Goal: Transaction & Acquisition: Purchase product/service

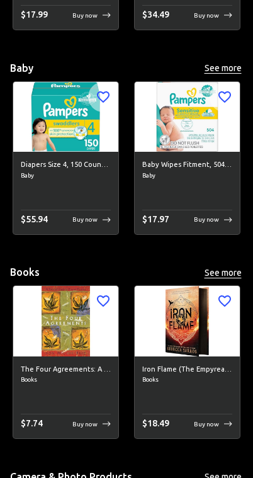
scroll to position [901, 0]
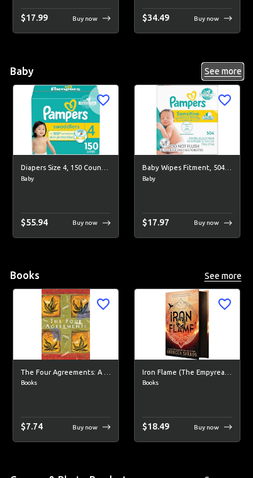
click at [218, 73] on button "See more" at bounding box center [223, 72] width 40 height 16
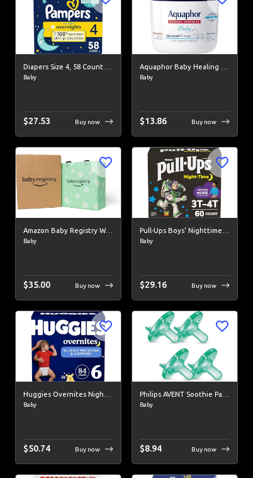
scroll to position [1332, 0]
click at [195, 203] on img at bounding box center [184, 182] width 105 height 70
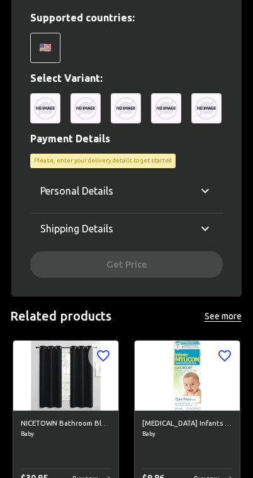
scroll to position [336, 0]
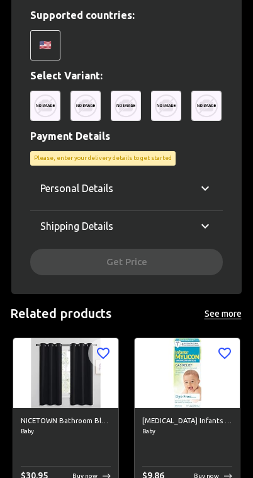
click at [204, 188] on icon at bounding box center [205, 188] width 15 height 15
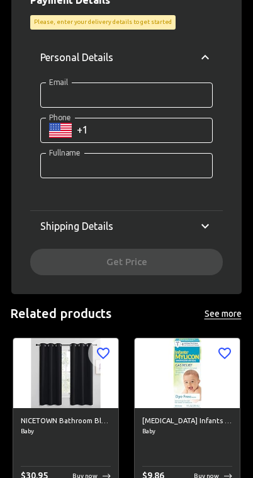
click at [211, 222] on icon at bounding box center [205, 225] width 15 height 15
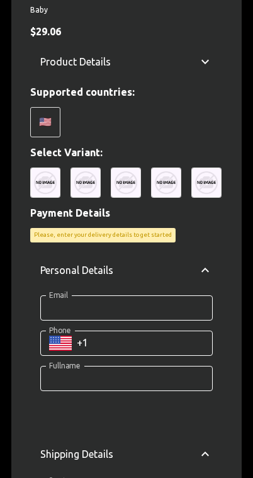
scroll to position [255, 0]
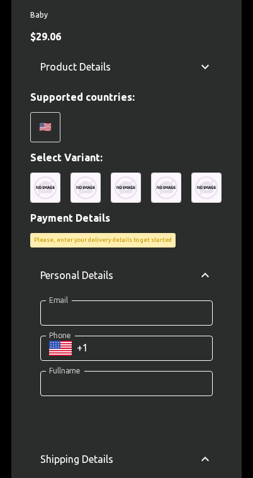
click at [205, 189] on img at bounding box center [206, 187] width 30 height 30
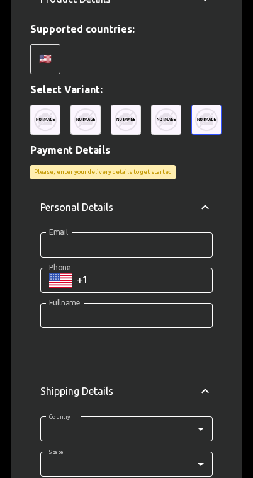
scroll to position [295, 0]
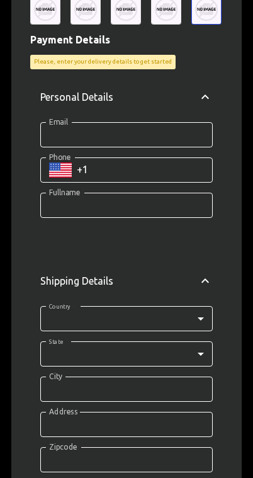
click at [166, 135] on input "Email" at bounding box center [126, 134] width 172 height 25
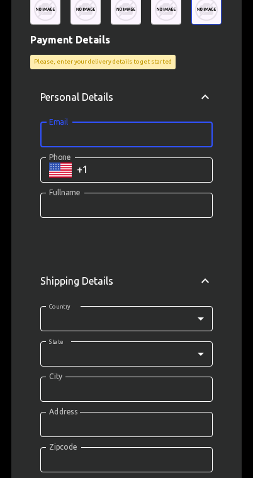
scroll to position [388, 0]
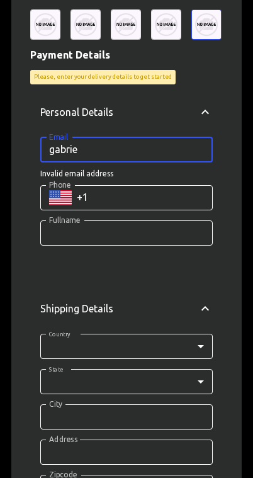
type input "gabriel"
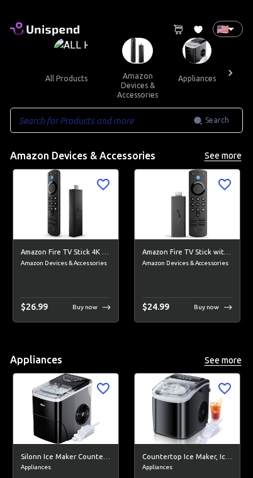
click at [150, 118] on input "text" at bounding box center [101, 120] width 183 height 25
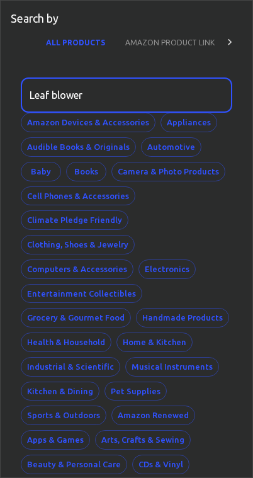
type input "Leaf blower"
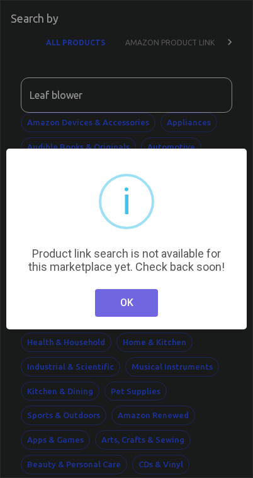
click at [154, 312] on button "OK" at bounding box center [126, 303] width 63 height 28
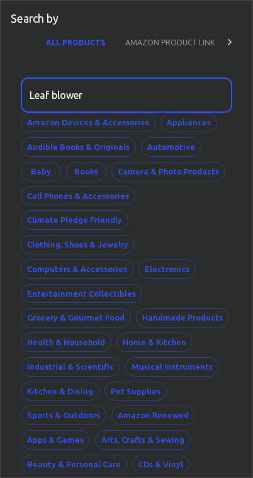
click at [222, 45] on div at bounding box center [229, 42] width 25 height 30
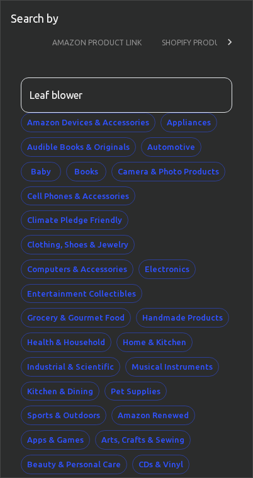
scroll to position [0, 77]
click at [232, 43] on icon at bounding box center [229, 42] width 13 height 13
click at [231, 43] on div "ALL PRODUCTS AMAZON PRODUCT LINK SHOPIFY PRODUCT LINK" at bounding box center [127, 42] width 232 height 30
click at [45, 16] on p "Search by" at bounding box center [35, 19] width 48 height 16
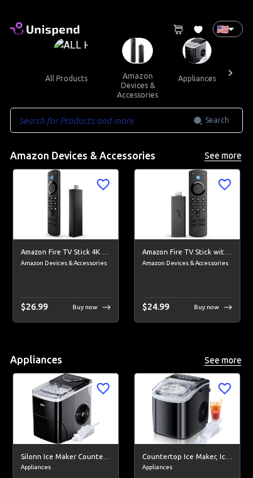
click at [234, 76] on icon at bounding box center [230, 73] width 13 height 13
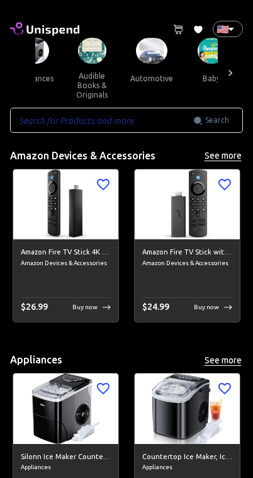
scroll to position [0, 174]
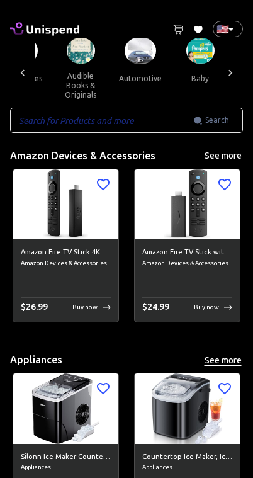
click at [234, 67] on icon at bounding box center [230, 73] width 13 height 13
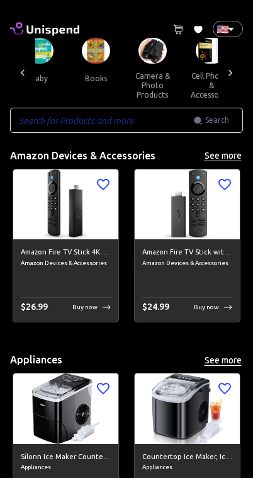
scroll to position [0, 347]
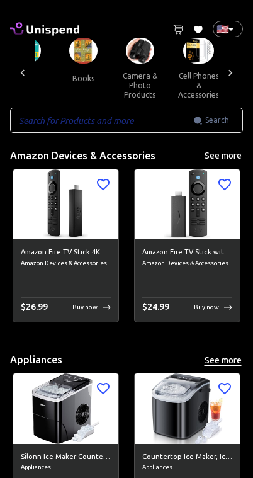
click at [235, 67] on icon at bounding box center [230, 73] width 13 height 13
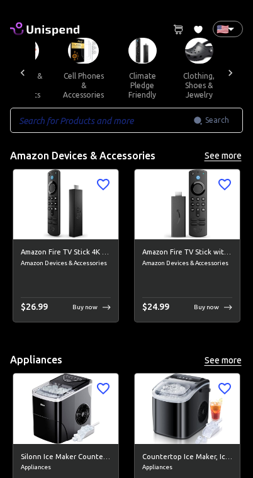
scroll to position [0, 521]
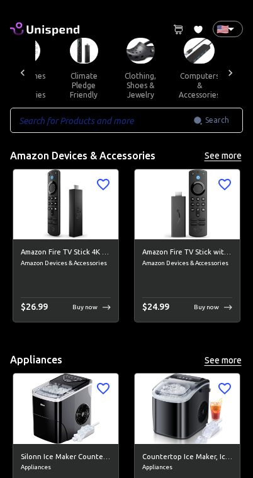
click at [240, 67] on div at bounding box center [230, 73] width 25 height 70
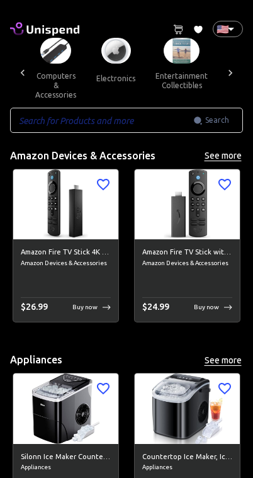
scroll to position [0, 695]
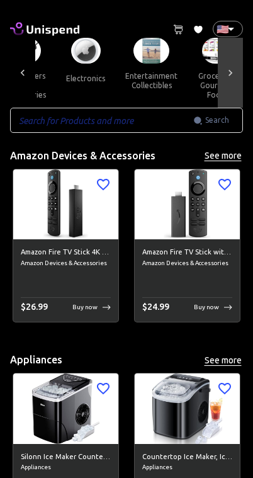
click at [240, 66] on div at bounding box center [230, 73] width 25 height 70
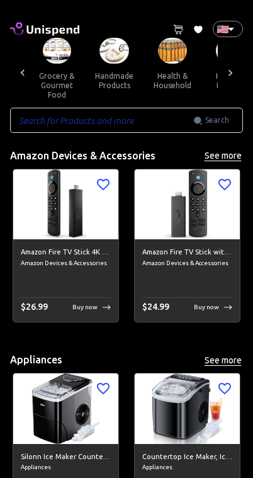
scroll to position [0, 869]
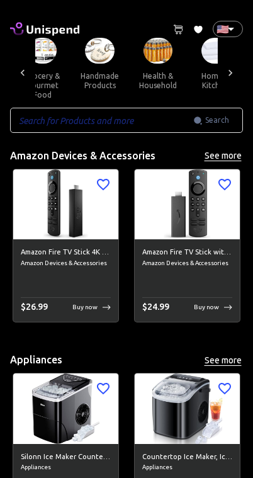
click at [240, 62] on div at bounding box center [230, 73] width 25 height 70
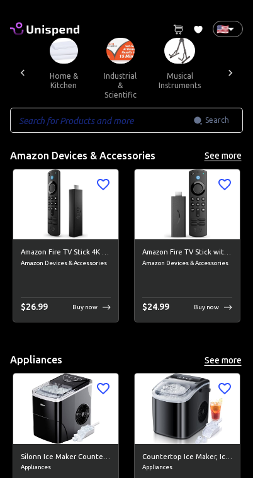
scroll to position [0, 1042]
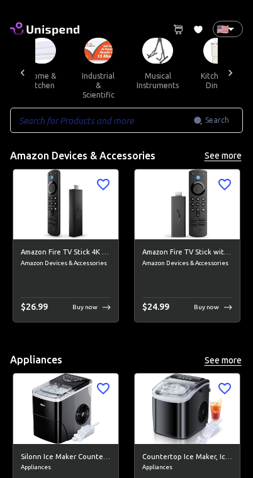
click at [235, 60] on div at bounding box center [230, 73] width 25 height 70
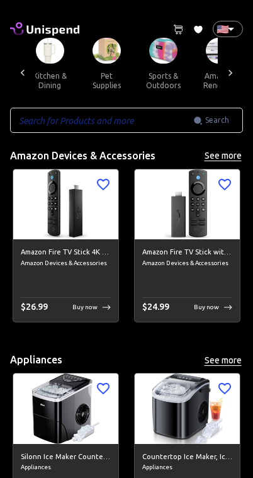
scroll to position [0, 1216]
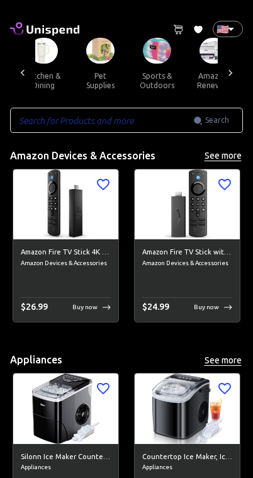
click at [240, 64] on div at bounding box center [230, 73] width 25 height 70
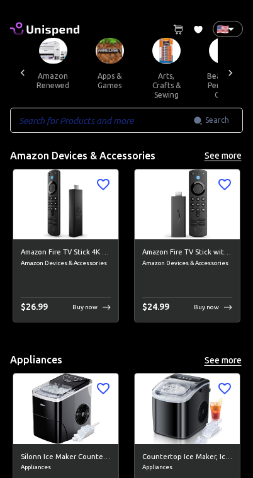
scroll to position [0, 1390]
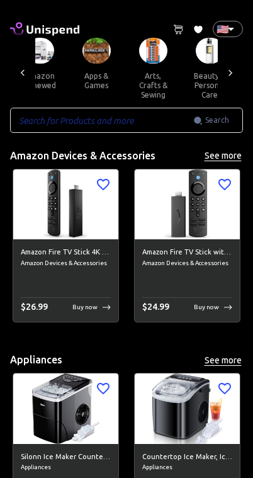
click at [240, 63] on div at bounding box center [230, 73] width 25 height 70
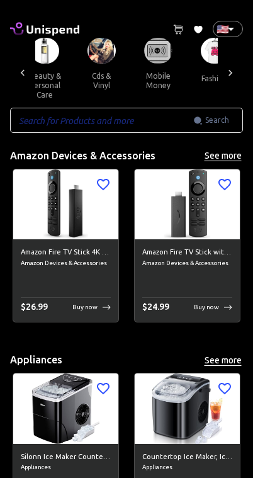
scroll to position [0, 1563]
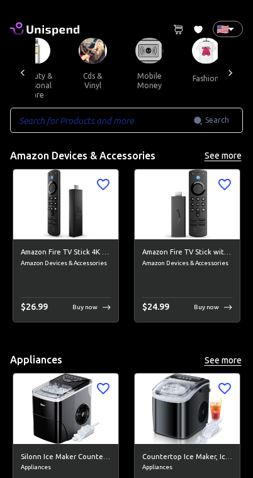
click at [234, 63] on div at bounding box center [230, 73] width 25 height 70
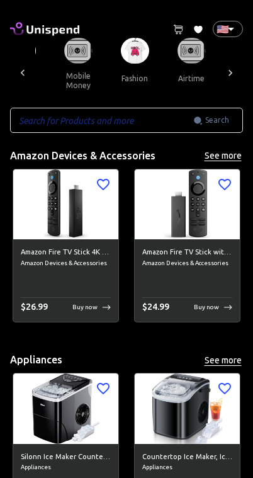
scroll to position [0, 1665]
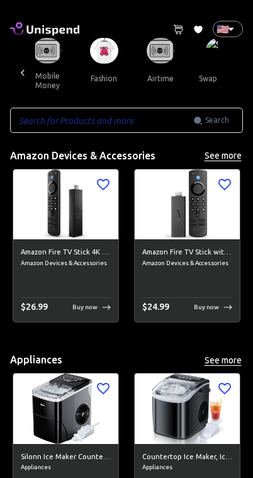
click at [26, 64] on div at bounding box center [22, 73] width 25 height 70
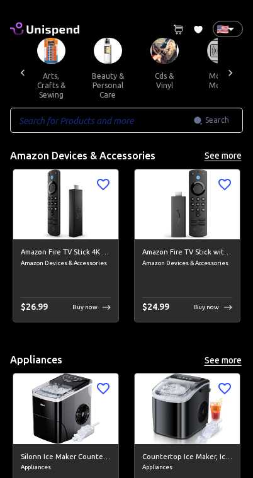
click at [24, 69] on icon at bounding box center [23, 72] width 4 height 6
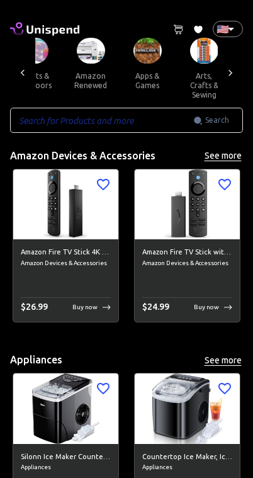
scroll to position [0, 1318]
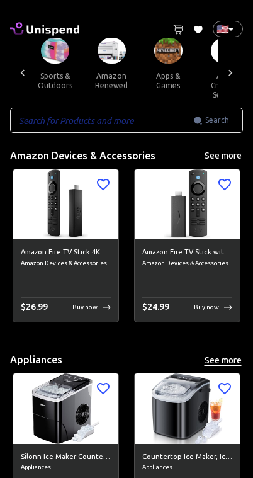
click at [25, 67] on icon at bounding box center [22, 73] width 13 height 13
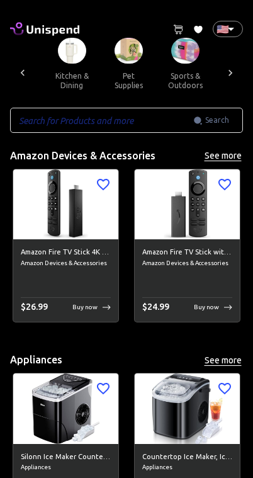
scroll to position [0, 1144]
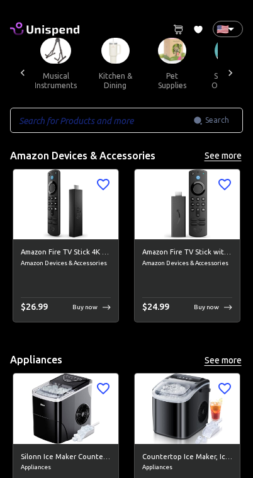
click at [211, 80] on button "sports & outdoors" at bounding box center [228, 81] width 57 height 34
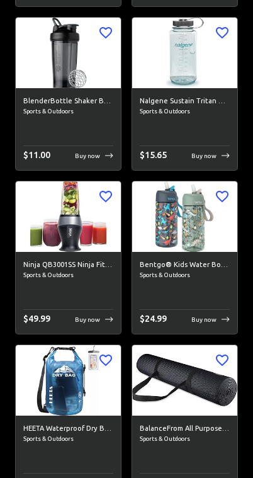
scroll to position [2608, 0]
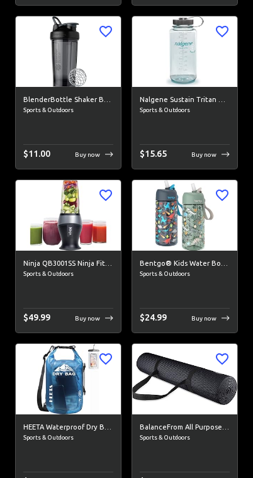
click at [193, 259] on h6 "Bentgo® Kids Water Bottle 2-Pack - New, Improved 2023 Leak-Proof BPA-Free 15 oz…" at bounding box center [185, 264] width 90 height 11
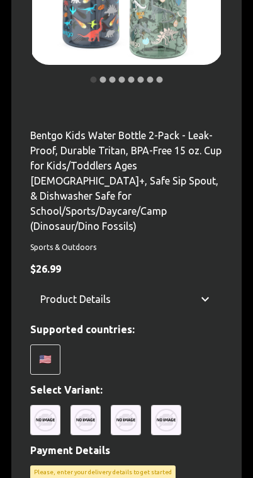
scroll to position [278, 0]
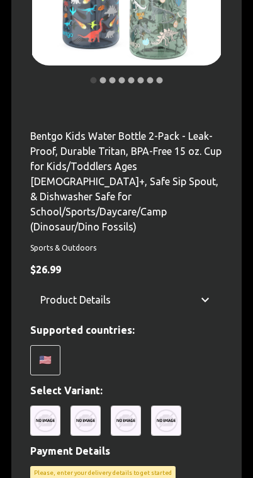
click at [44, 405] on img at bounding box center [45, 420] width 30 height 30
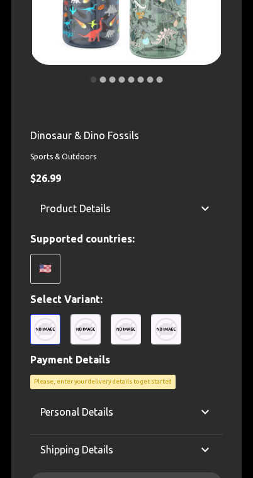
click at [84, 328] on img at bounding box center [85, 329] width 30 height 30
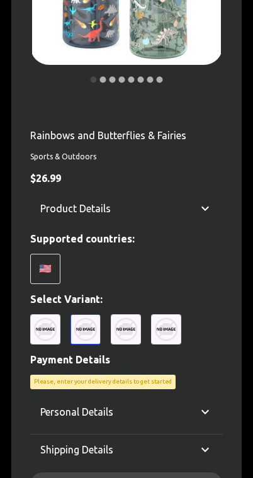
click at [124, 330] on img at bounding box center [126, 329] width 30 height 30
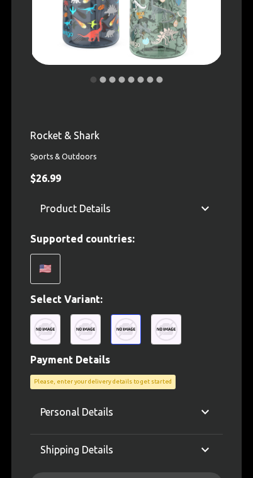
click at [169, 329] on img at bounding box center [166, 329] width 30 height 30
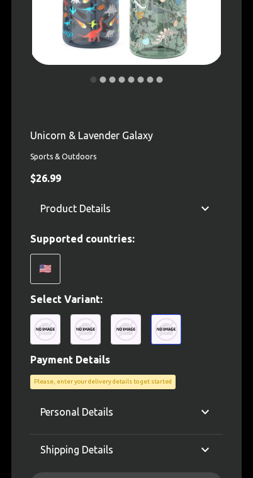
click at [38, 332] on img at bounding box center [45, 329] width 30 height 30
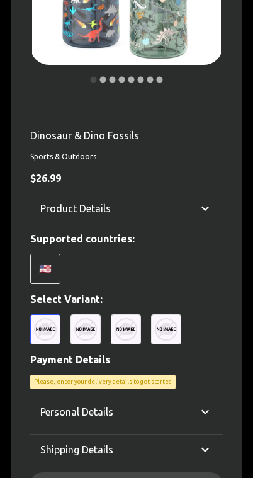
click at [125, 332] on img at bounding box center [126, 329] width 30 height 30
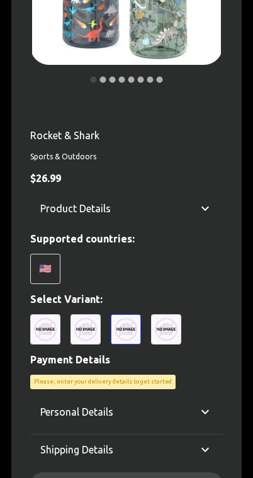
click at [205, 212] on icon at bounding box center [205, 208] width 15 height 15
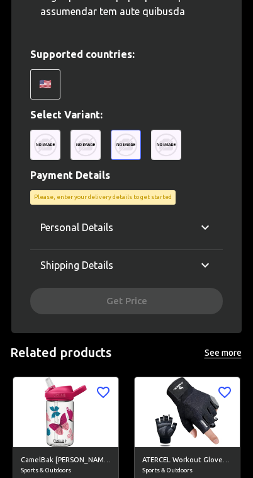
scroll to position [1163, 0]
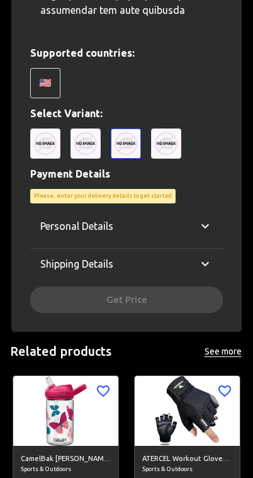
click at [208, 257] on icon at bounding box center [205, 264] width 15 height 15
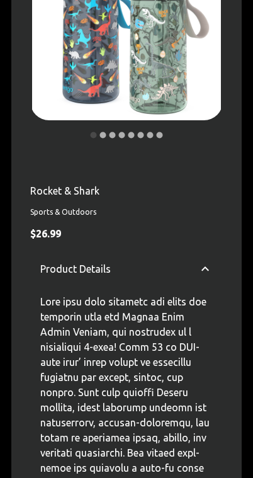
scroll to position [0, 0]
